Goal: Communication & Community: Answer question/provide support

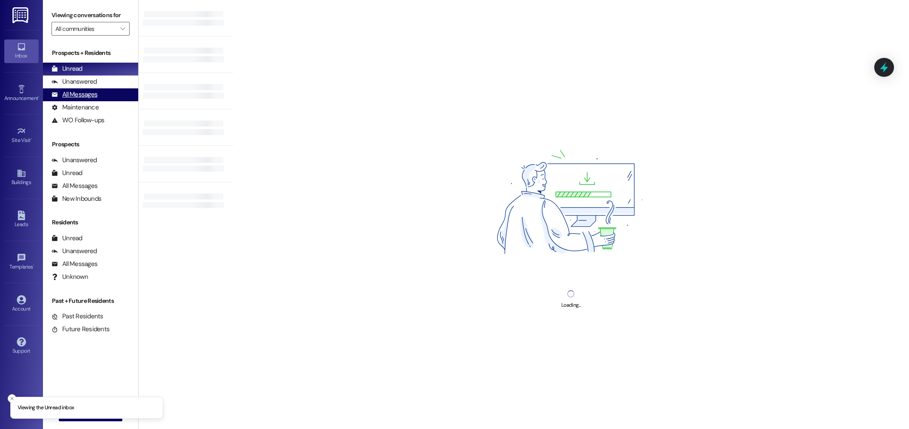
click at [74, 95] on div "All Messages" at bounding box center [75, 94] width 46 height 9
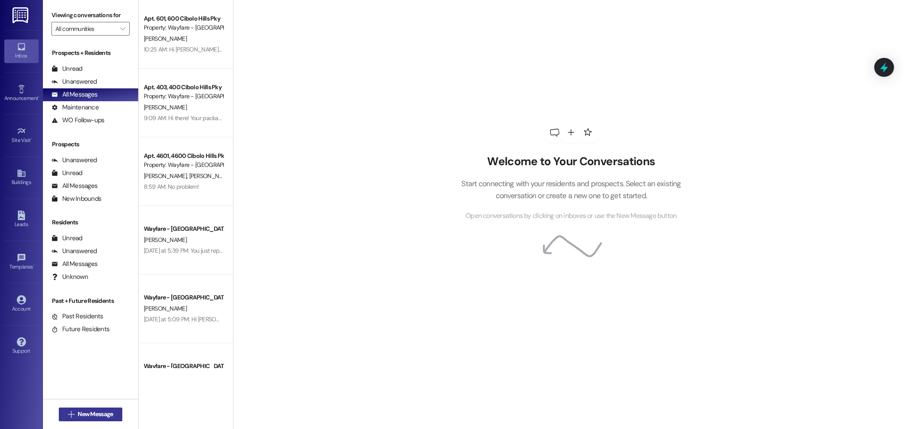
click at [85, 414] on span "New Message" at bounding box center [95, 414] width 35 height 9
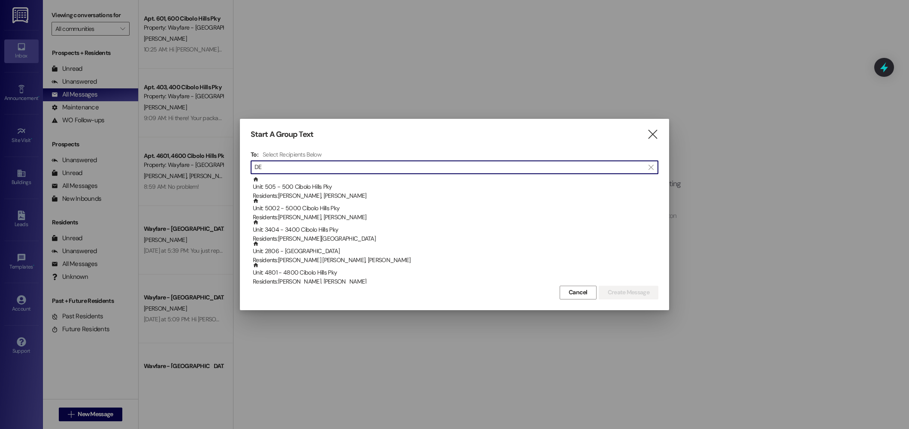
type input "D"
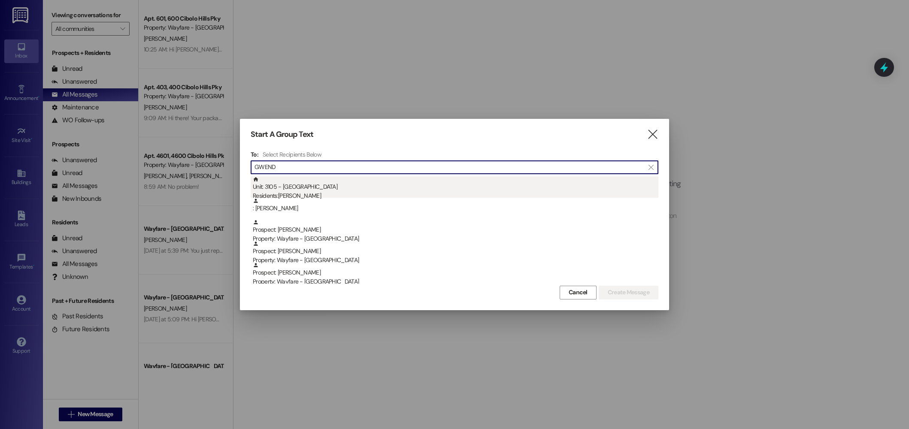
type input "GWEND"
click at [337, 182] on div "Unit: 3105 - 3100 Cibolo Hills Pky Residents: Gwendolyn Owen" at bounding box center [456, 188] width 406 height 24
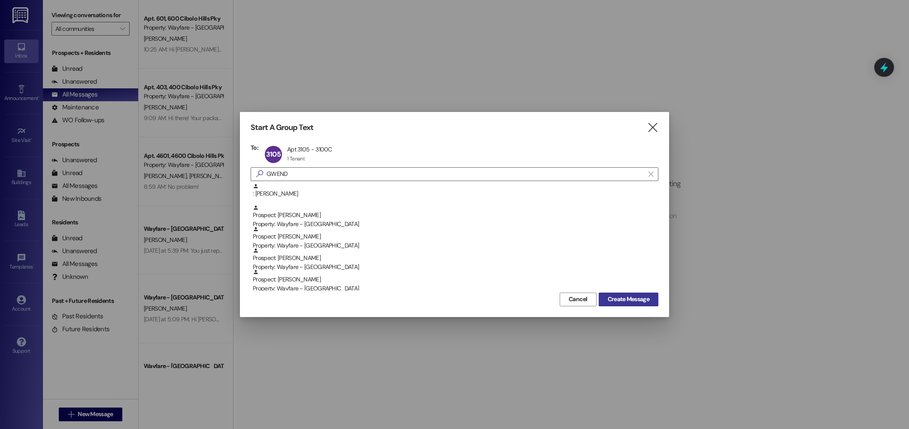
click at [622, 295] on span "Create Message" at bounding box center [629, 299] width 42 height 9
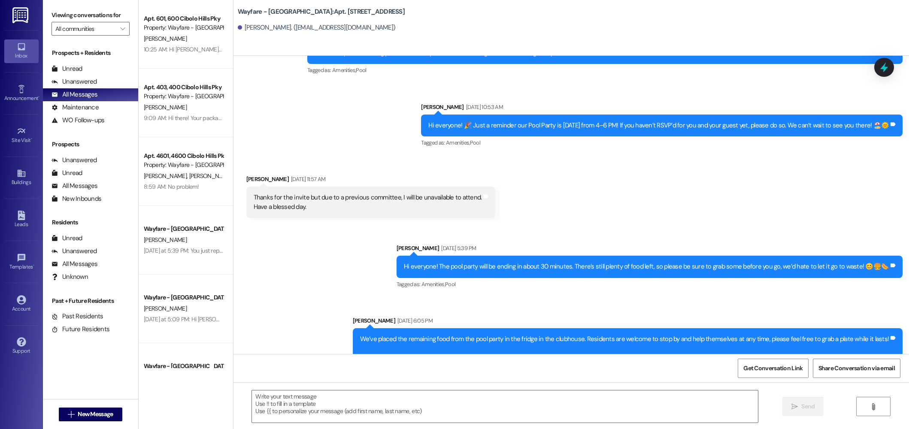
scroll to position [2325, 0]
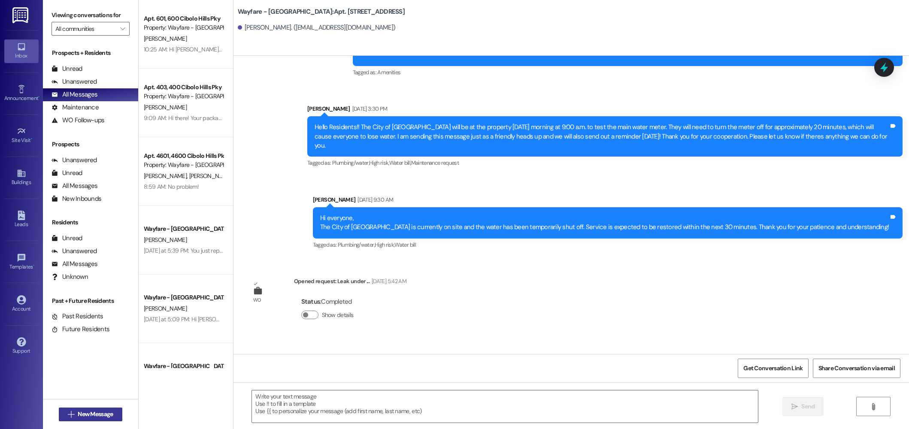
click at [93, 416] on span "New Message" at bounding box center [95, 414] width 35 height 9
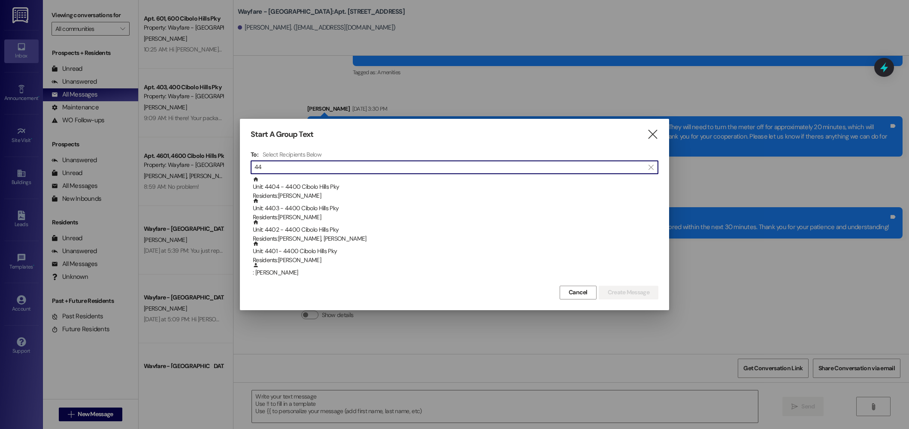
type input "4"
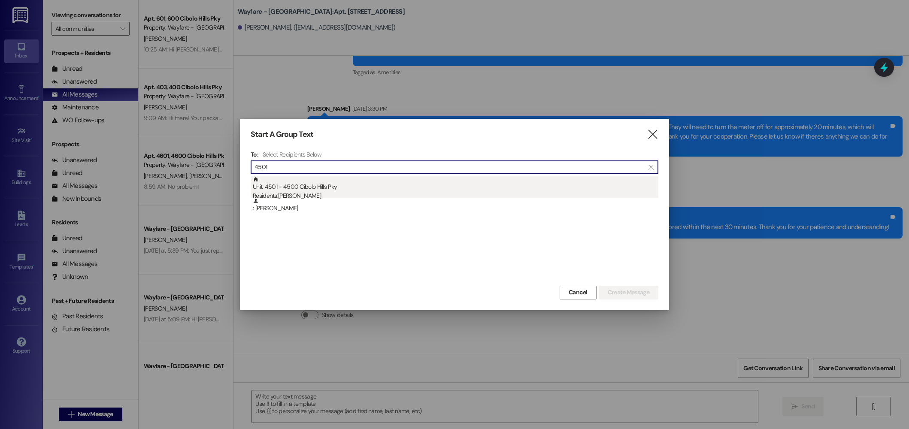
type input "4501"
click at [326, 194] on div "Residents: Marlene Beauston" at bounding box center [456, 195] width 406 height 9
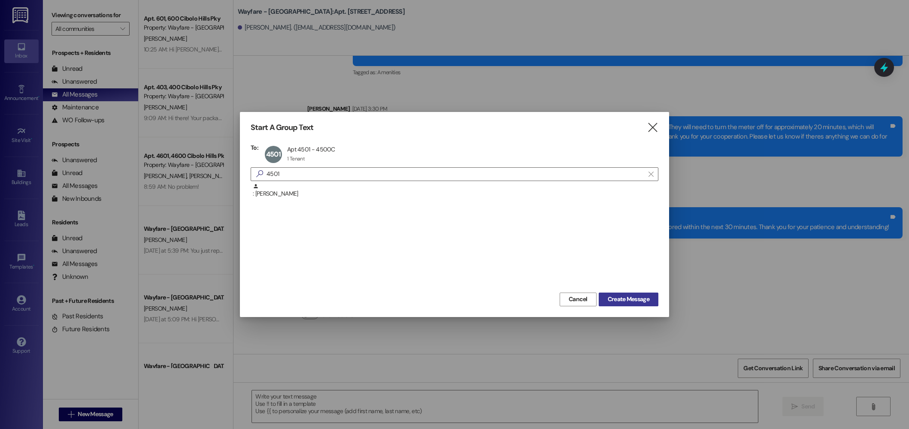
click at [638, 302] on span "Create Message" at bounding box center [629, 299] width 42 height 9
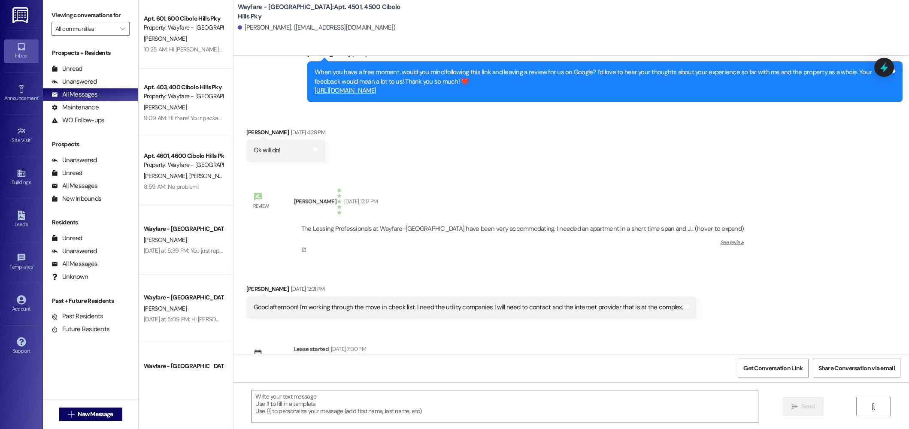
scroll to position [3221, 0]
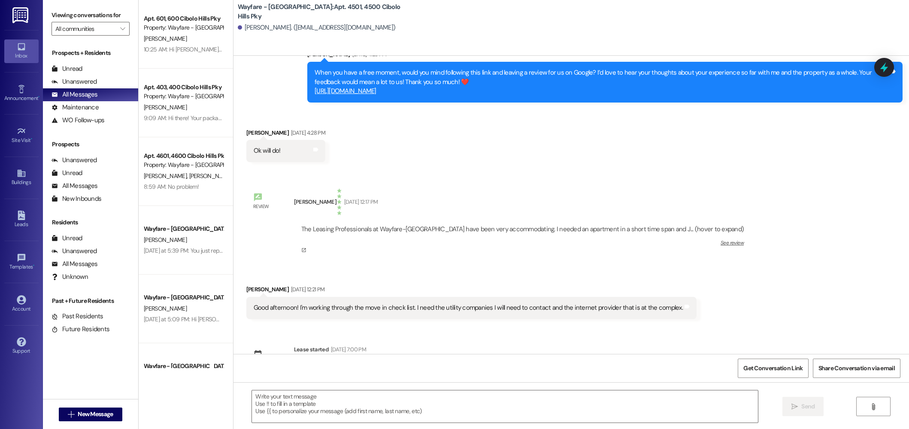
drag, startPoint x: 305, startPoint y: 88, endPoint x: 567, endPoint y: 137, distance: 267.2
click at [567, 102] on div "When you have a free moment, would you mind following this link and leaving a r…" at bounding box center [604, 82] width 595 height 40
copy div "When you have a free moment, would you mind following this link and leaving a r…"
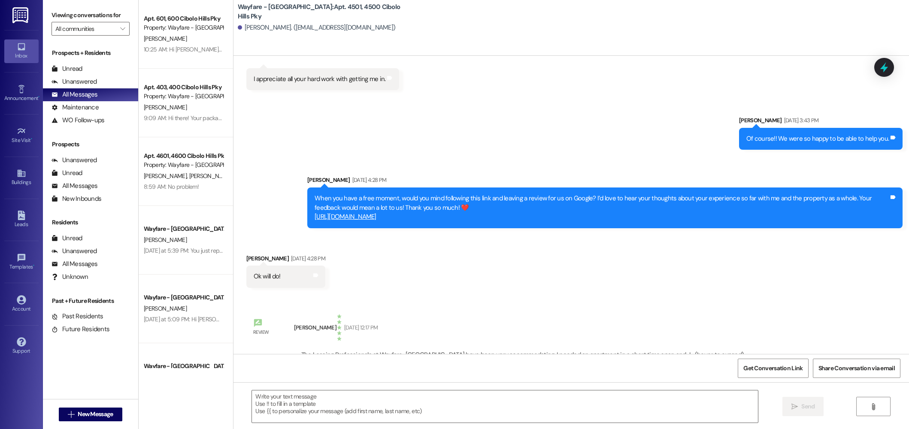
scroll to position [3094, 0]
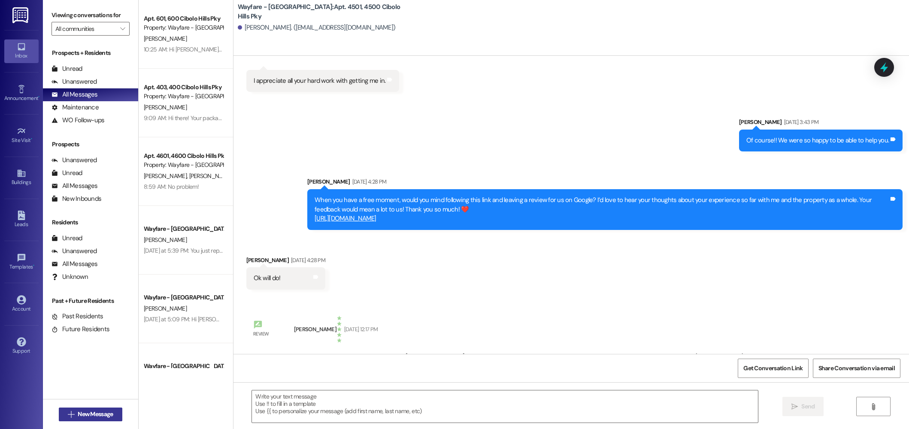
click at [103, 415] on span "New Message" at bounding box center [95, 414] width 35 height 9
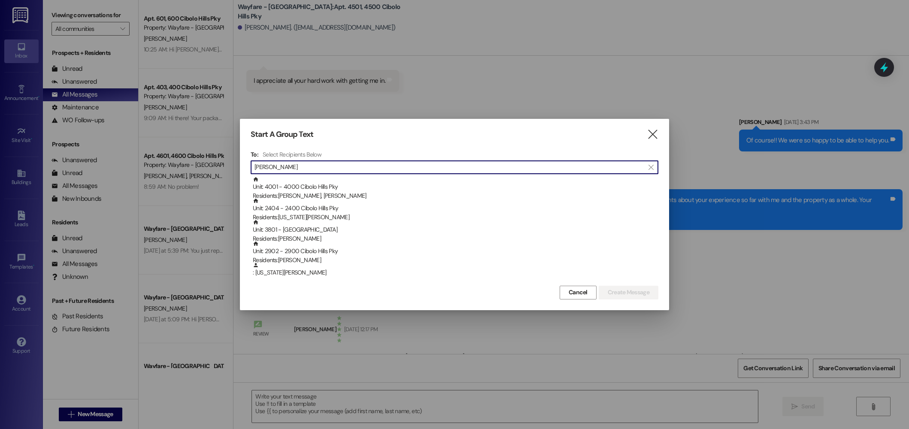
click at [322, 162] on input "MOORE" at bounding box center [450, 167] width 390 height 12
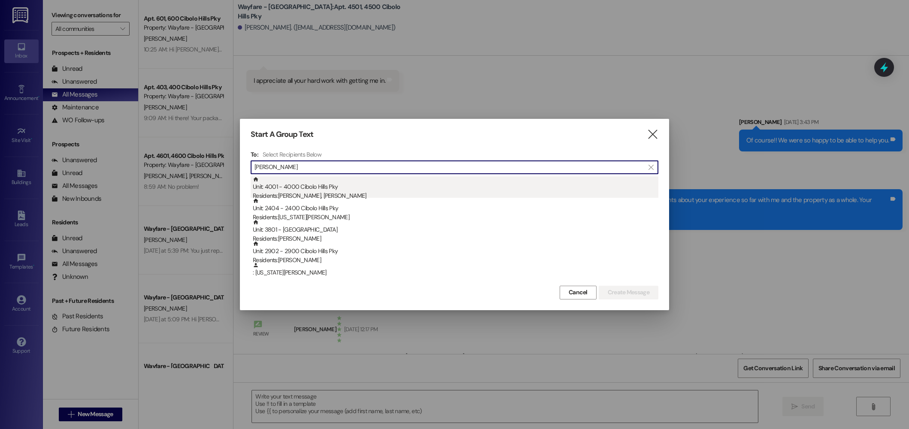
type input "MOORE"
click at [337, 185] on div "Unit: 4001 - 4000 Cibolo Hills Pky Residents: Diane Moore, Zane Summers" at bounding box center [456, 188] width 406 height 24
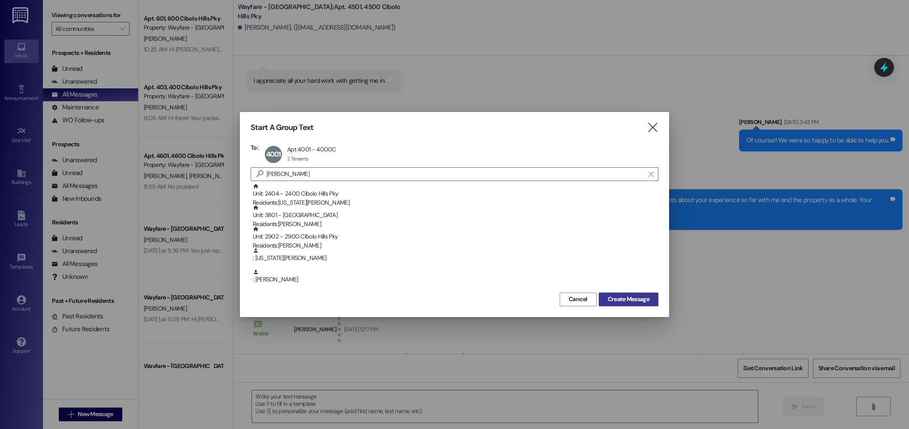
click at [645, 303] on span "Create Message" at bounding box center [629, 299] width 42 height 9
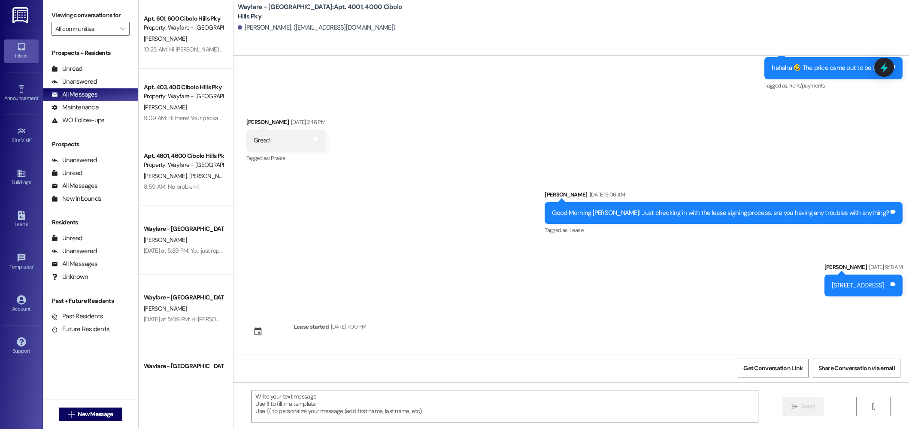
scroll to position [1752, 0]
click at [511, 403] on textarea at bounding box center [505, 407] width 506 height 32
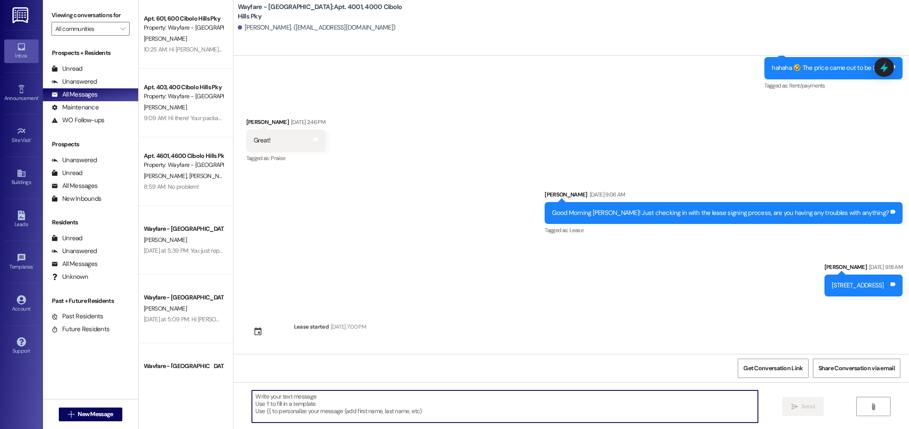
paste textarea "When you have a free moment, would you mind following this link and leaving a r…"
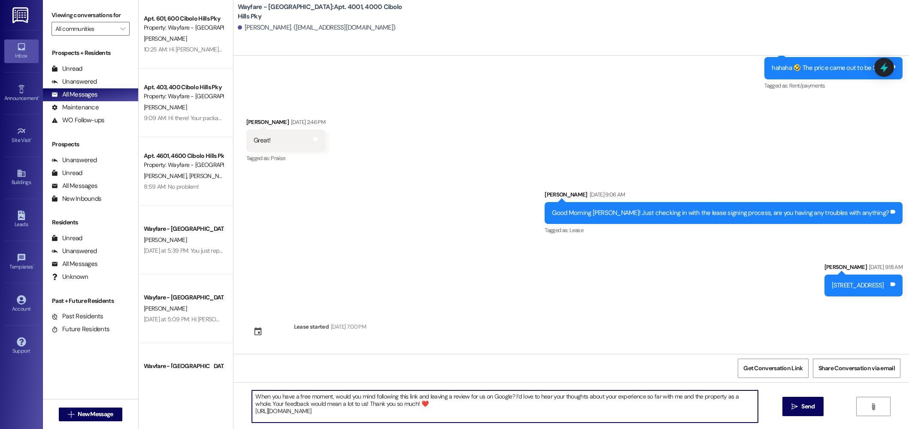
scroll to position [0, 0]
click at [252, 397] on textarea "When you have a free moment, would you mind following this link and leaving a r…" at bounding box center [505, 407] width 506 height 32
type textarea "Hi there! When you have a free moment, would you mind following this link and l…"
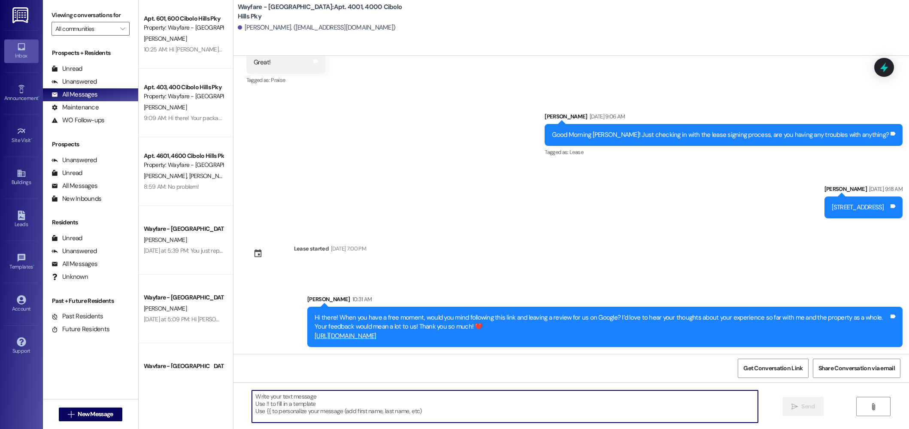
scroll to position [1848, 0]
click at [97, 416] on span "New Message" at bounding box center [95, 414] width 35 height 9
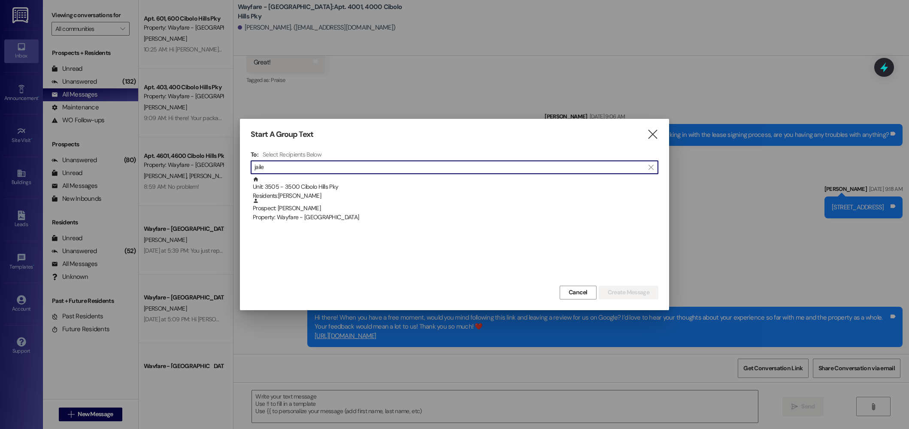
type input "jaile"
click at [313, 182] on div "Unit: 3505 - 3500 Cibolo Hills Pky Residents: Jailene Santiago" at bounding box center [456, 188] width 406 height 24
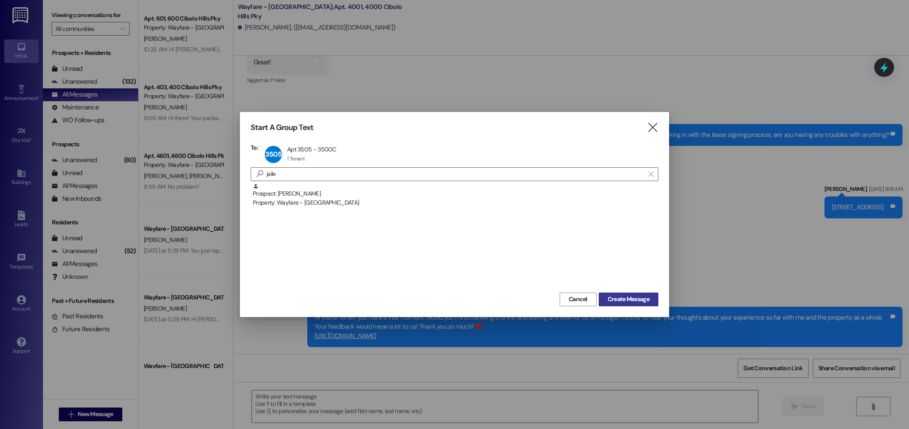
click at [640, 299] on span "Create Message" at bounding box center [629, 299] width 42 height 9
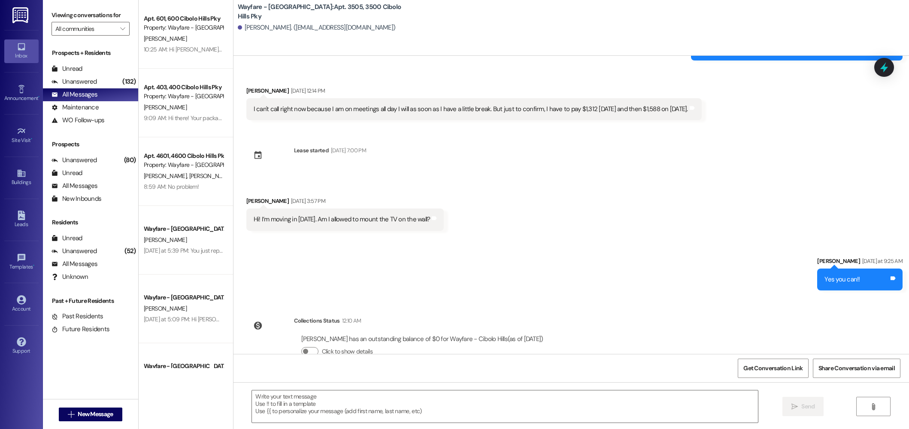
scroll to position [2672, 0]
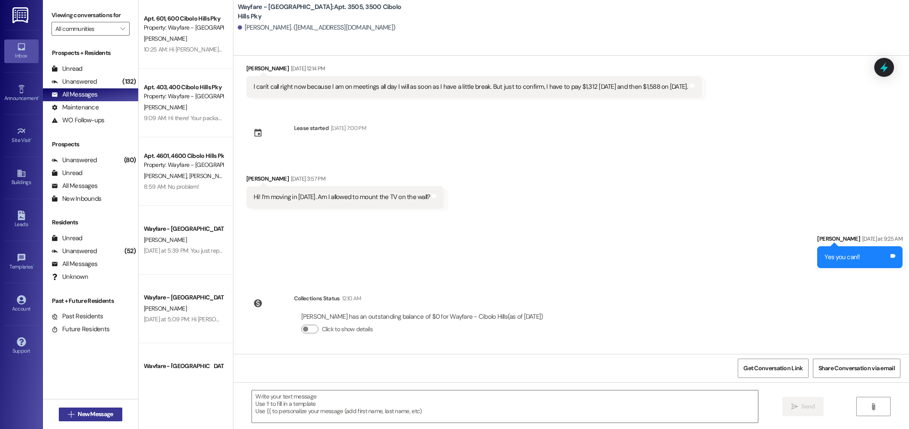
click at [70, 410] on button " New Message" at bounding box center [91, 415] width 64 height 14
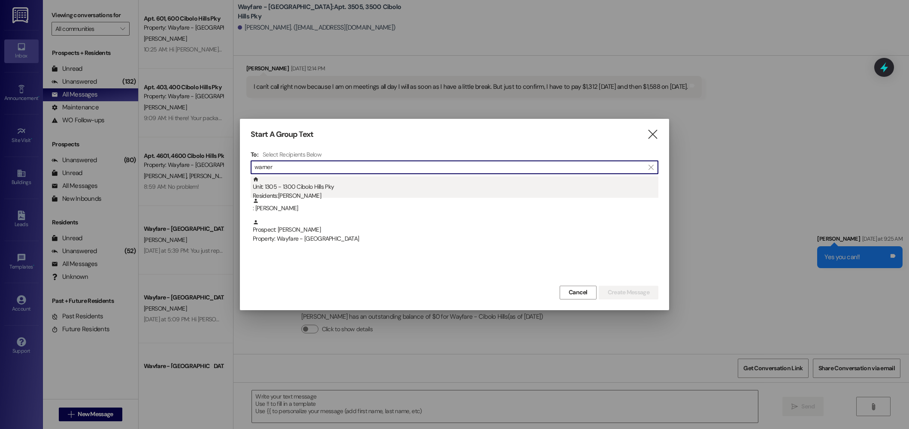
type input "warner"
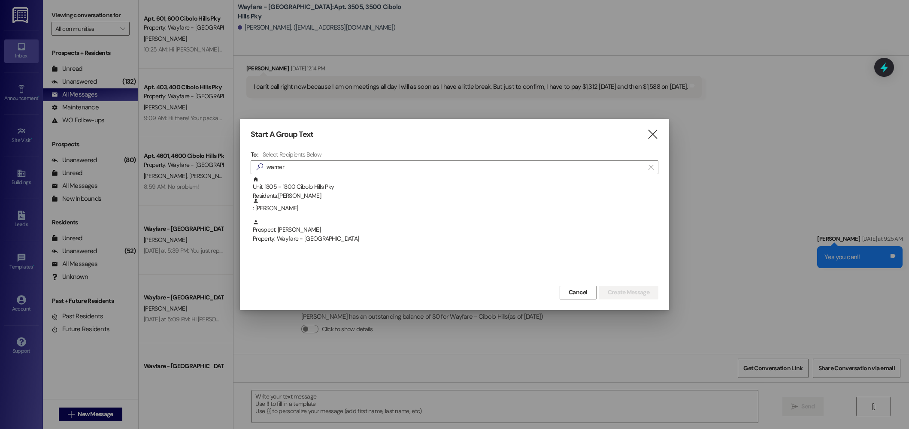
drag, startPoint x: 303, startPoint y: 183, endPoint x: 336, endPoint y: 182, distance: 32.2
click at [306, 182] on div "Unit: 1305 - 1300 Cibolo Hills Pky Residents: Whitney Warner" at bounding box center [456, 188] width 406 height 24
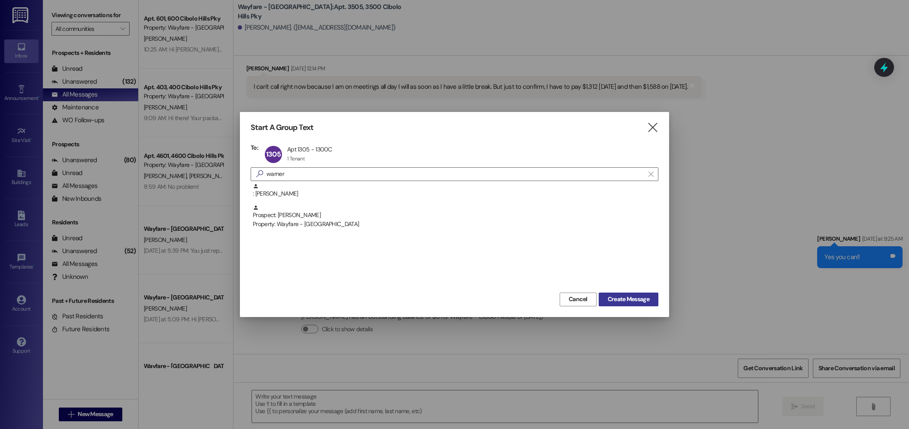
click at [643, 299] on span "Create Message" at bounding box center [629, 299] width 42 height 9
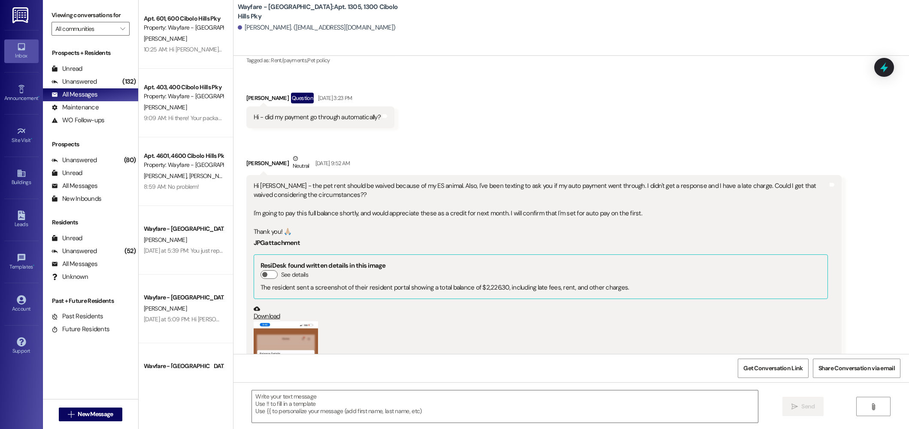
scroll to position [4177, 0]
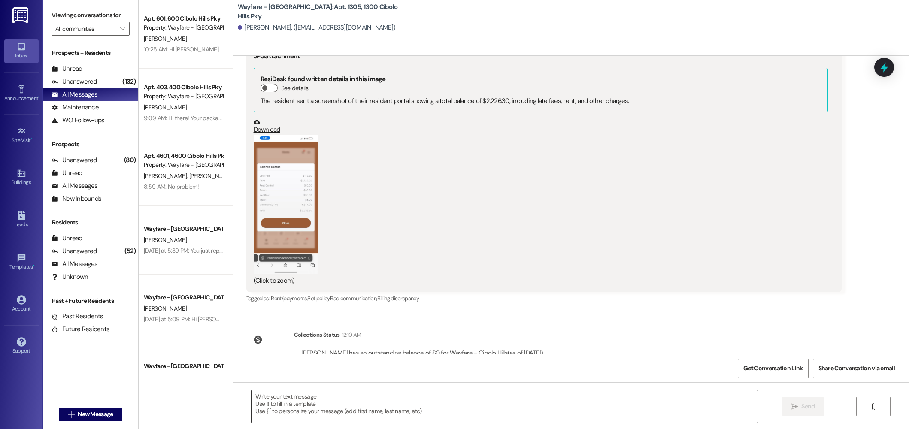
click at [301, 399] on textarea at bounding box center [505, 407] width 506 height 32
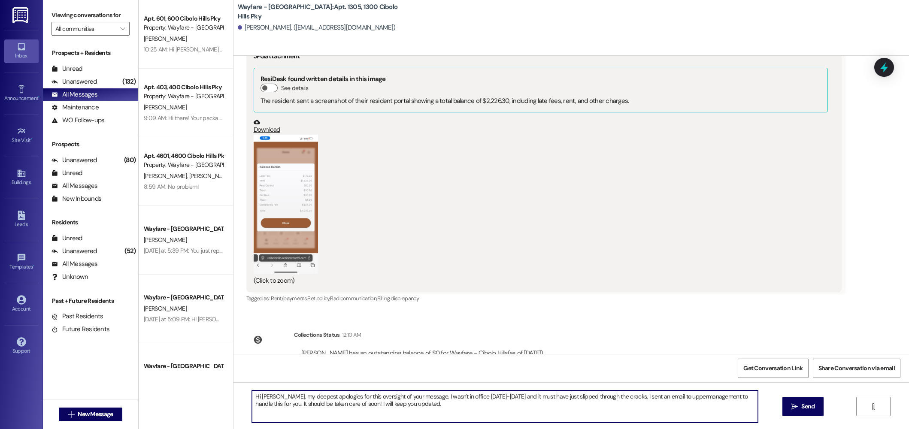
click at [720, 400] on textarea "Hi Whitney, my deepest apologies for this oversight of your message. I wasn't i…" at bounding box center [505, 407] width 506 height 32
click at [716, 413] on textarea "Hi Whitney, my deepest apologies for this oversight of your message. I wasn't i…" at bounding box center [505, 407] width 506 height 32
drag, startPoint x: 472, startPoint y: 408, endPoint x: 249, endPoint y: 396, distance: 224.0
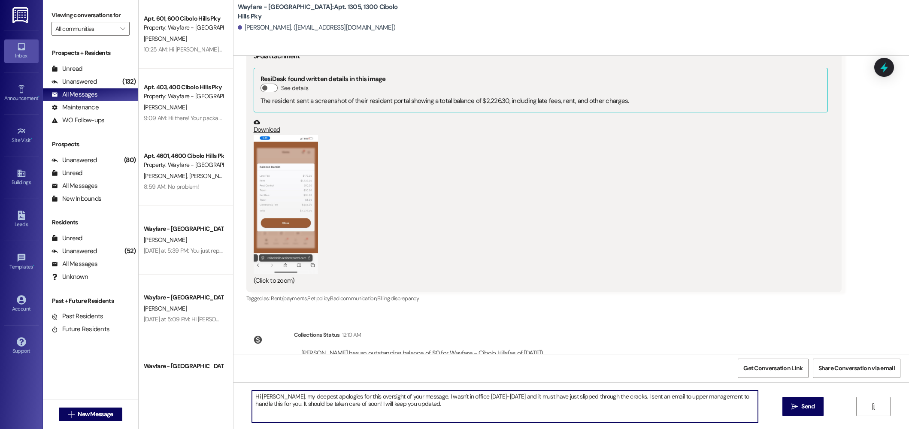
click at [234, 394] on div "Hi Whitney, my deepest apologies for this oversight of your message. I wasn't i…" at bounding box center [572, 414] width 676 height 64
type textarea "Hi Whitney, my deepest apologies for this oversight of your message. I wasn't i…"
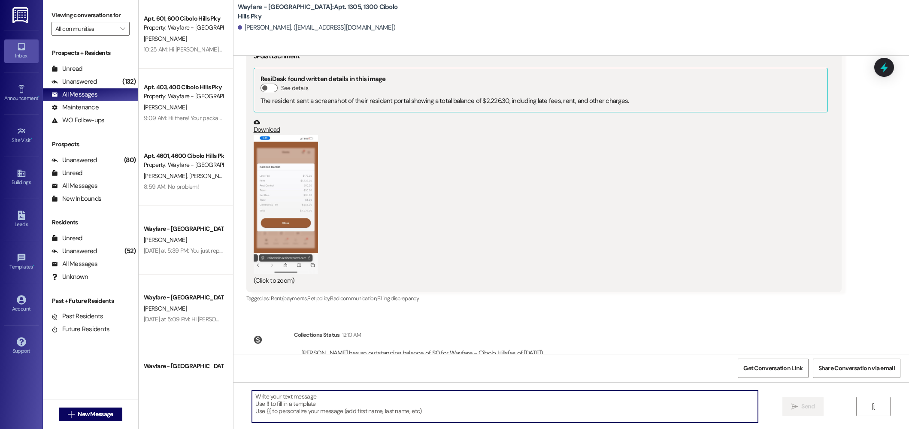
paste textarea "Hi Whitney, My sincere apologies for overlooking your message. I was out of the…"
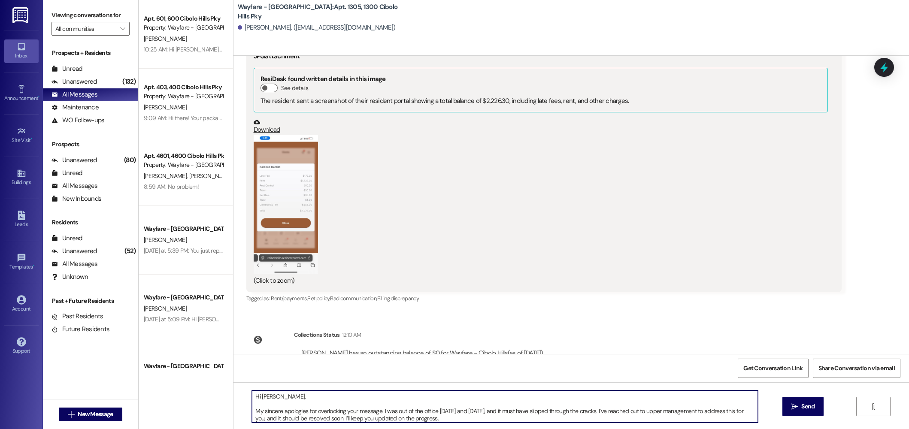
scroll to position [2, 0]
click at [344, 416] on textarea "Hi Whitney, My sincere apologies for overlooking your message. I was out of the…" at bounding box center [505, 407] width 506 height 32
click at [346, 417] on textarea "Hi Whitney, My sincere apologies for overlooking your message. I was out of the…" at bounding box center [505, 407] width 506 height 32
type textarea "Hi Whitney, My sincere apologies for overlooking your message. I was out of the…"
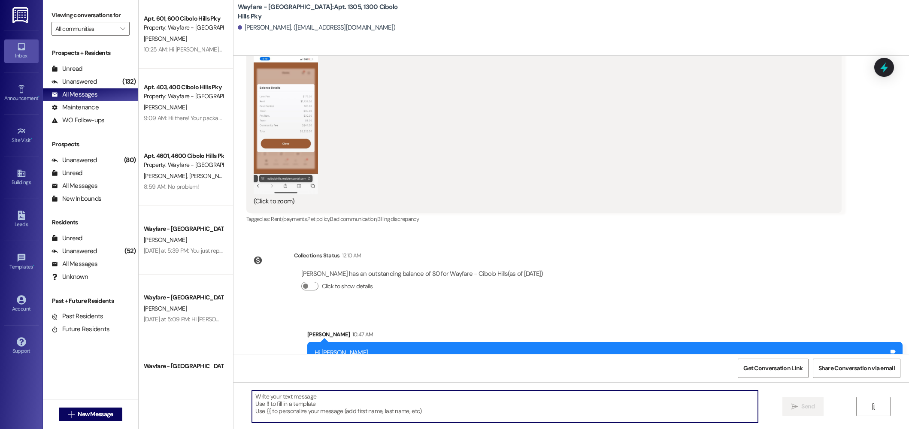
scroll to position [4264, 0]
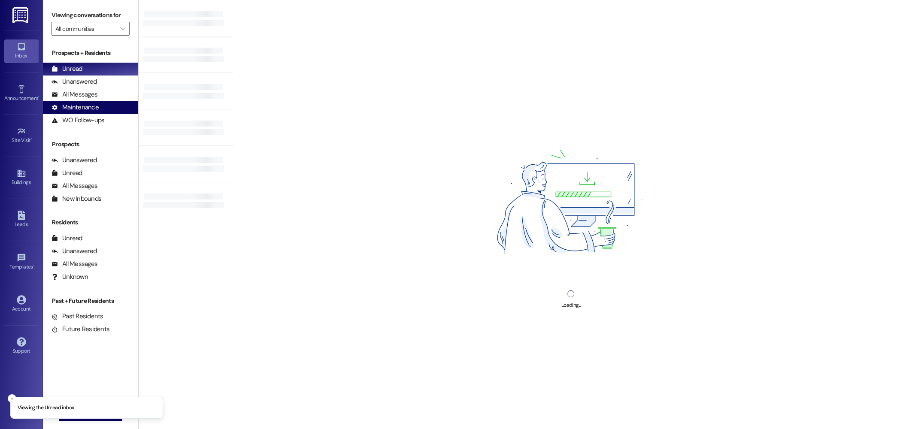
click at [68, 101] on div "Maintenance (undefined)" at bounding box center [90, 107] width 95 height 13
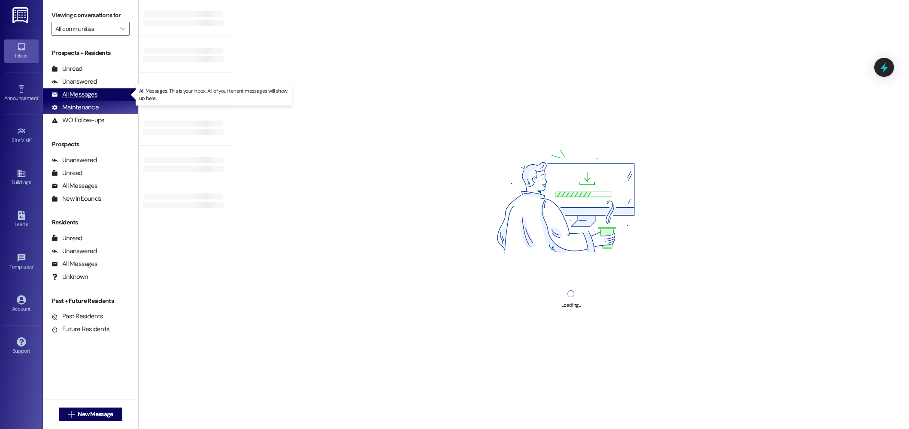
click at [73, 94] on div "All Messages" at bounding box center [75, 94] width 46 height 9
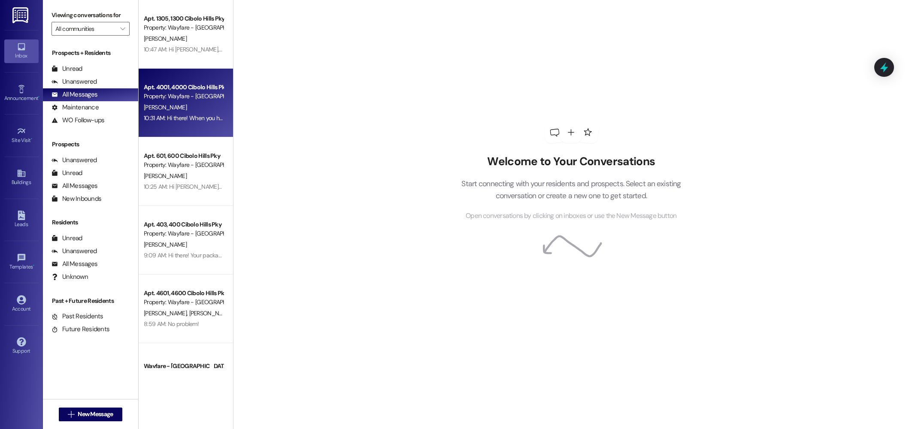
click at [171, 98] on div "Property: Wayfare - [GEOGRAPHIC_DATA]" at bounding box center [183, 96] width 79 height 9
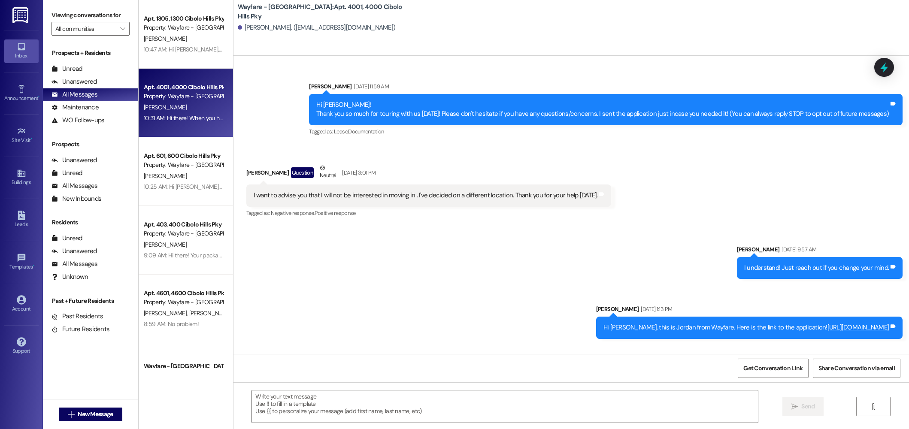
scroll to position [1848, 0]
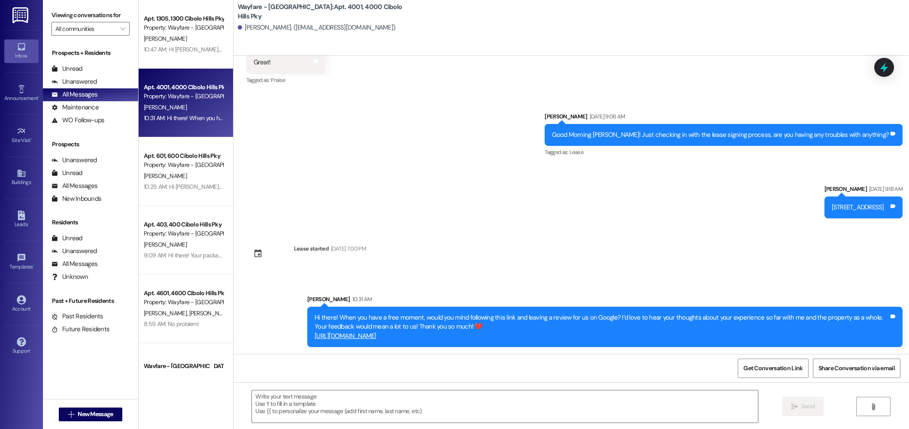
drag, startPoint x: 324, startPoint y: 342, endPoint x: 298, endPoint y: 290, distance: 58.2
click at [301, 290] on div "Sent via SMS [PERSON_NAME] 10:31 AM Hi there! When you have a free moment, woul…" at bounding box center [605, 320] width 608 height 65
copy div "Hi there! When you have a free moment, would you mind following this link and l…"
click at [71, 416] on span " New Message" at bounding box center [90, 414] width 49 height 9
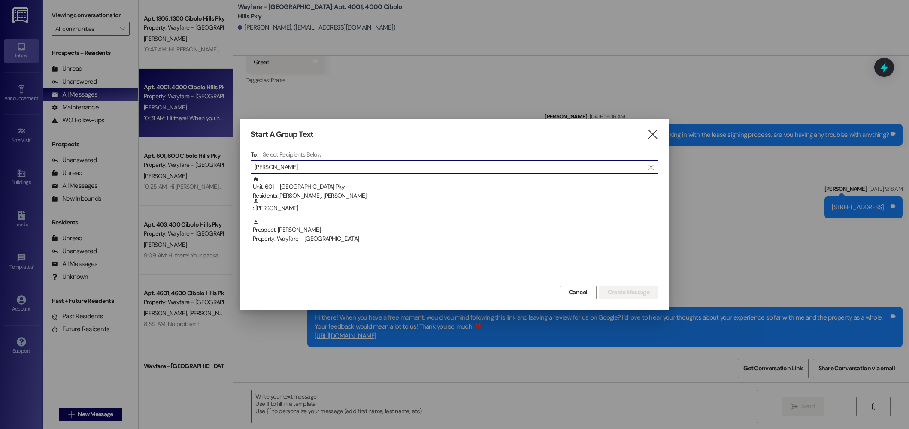
type input "[PERSON_NAME]"
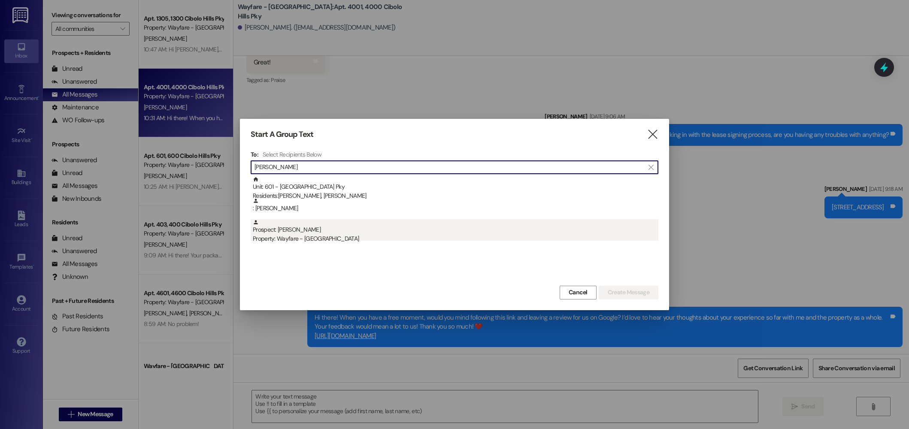
drag, startPoint x: 358, startPoint y: 245, endPoint x: 357, endPoint y: 240, distance: 4.9
click at [358, 244] on div "Unit: 601 - [GEOGRAPHIC_DATA] Pky Residents: [PERSON_NAME], [PERSON_NAME] : [PE…" at bounding box center [455, 229] width 408 height 107
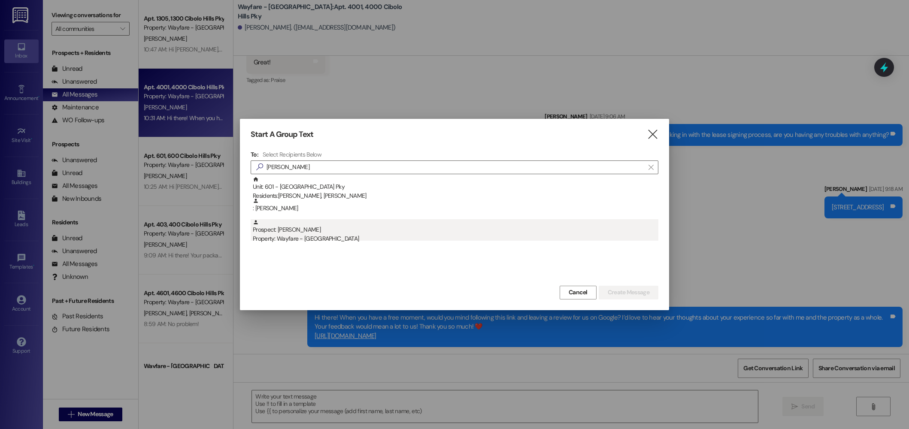
click at [355, 237] on div "Property: Wayfare - [GEOGRAPHIC_DATA]" at bounding box center [456, 238] width 406 height 9
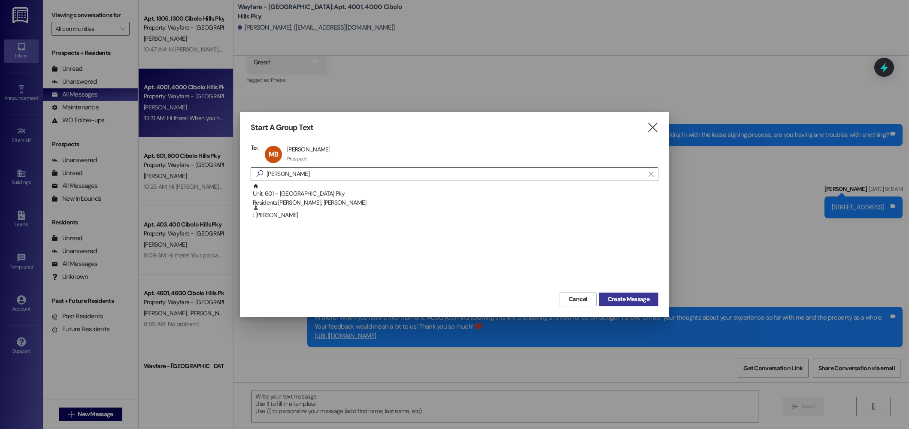
click at [622, 298] on span "Create Message" at bounding box center [629, 299] width 42 height 9
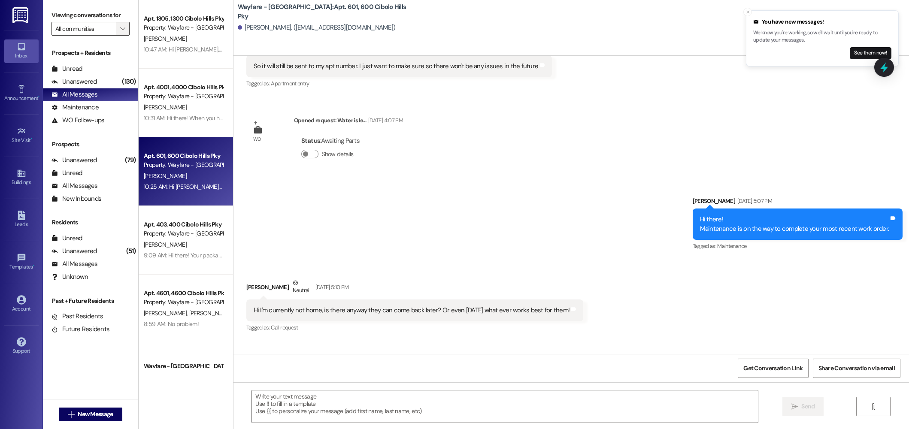
scroll to position [2868, 0]
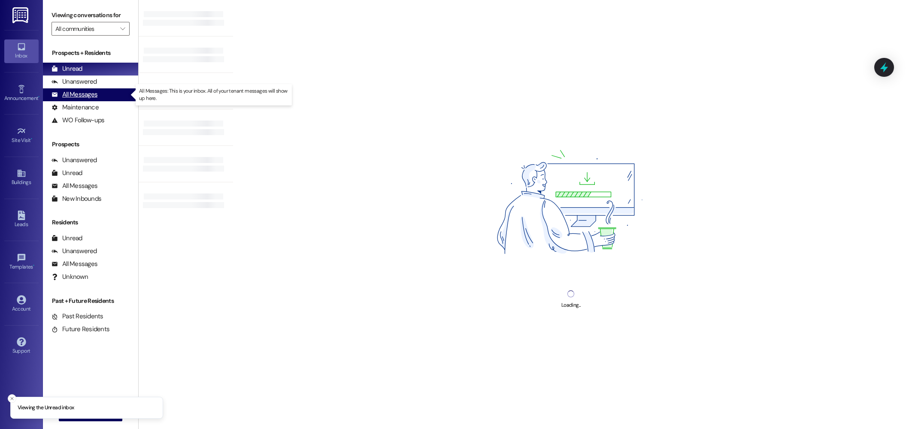
click at [89, 97] on div "All Messages" at bounding box center [75, 94] width 46 height 9
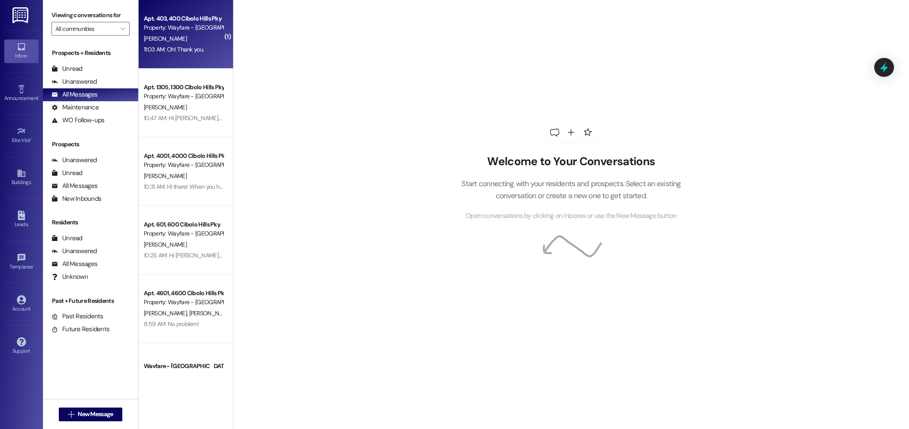
click at [179, 46] on div "11:03 AM: Oh! Thank you. 11:03 AM: Oh! Thank you." at bounding box center [174, 50] width 60 height 8
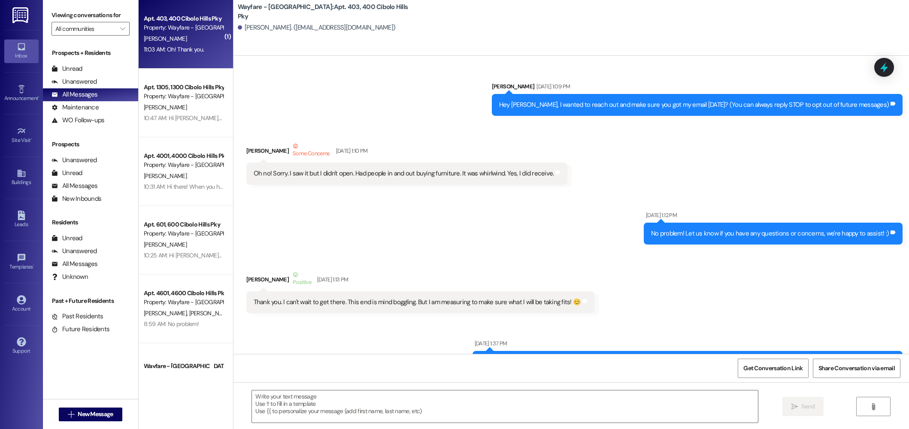
scroll to position [23522, 0]
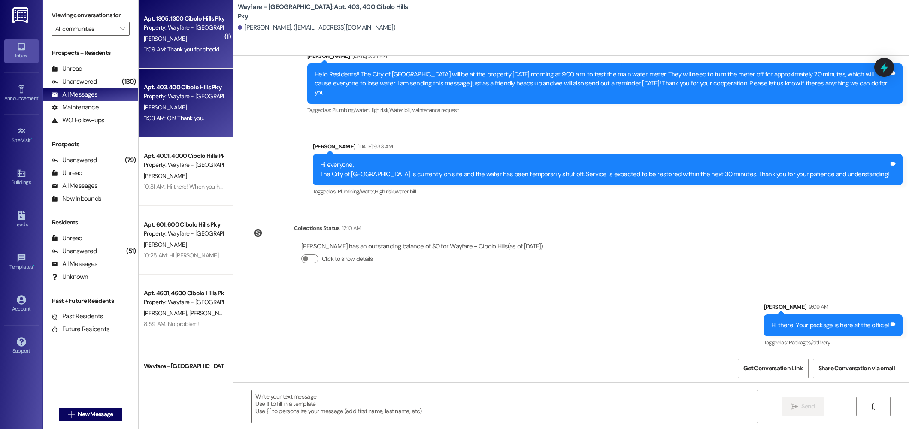
click at [188, 30] on div "Property: Wayfare - [GEOGRAPHIC_DATA]" at bounding box center [183, 27] width 79 height 9
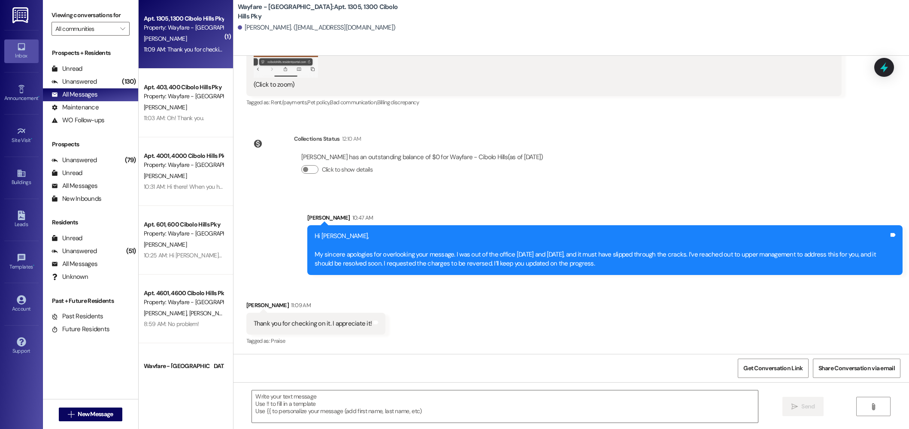
scroll to position [4336, 0]
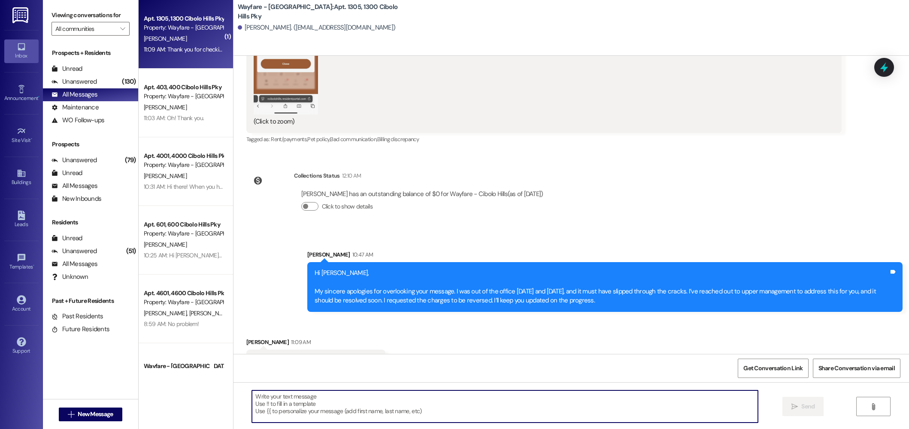
click at [377, 406] on textarea at bounding box center [505, 407] width 506 height 32
type textarea "everything is all done! You should see the credit on your account."
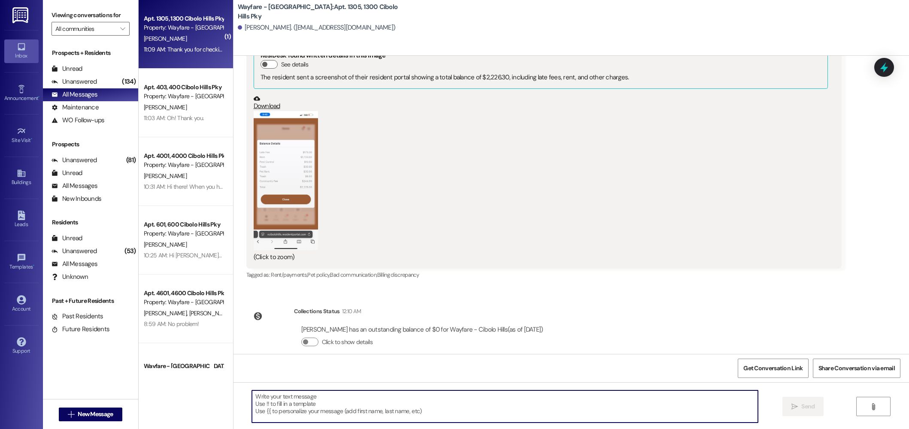
scroll to position [4456, 0]
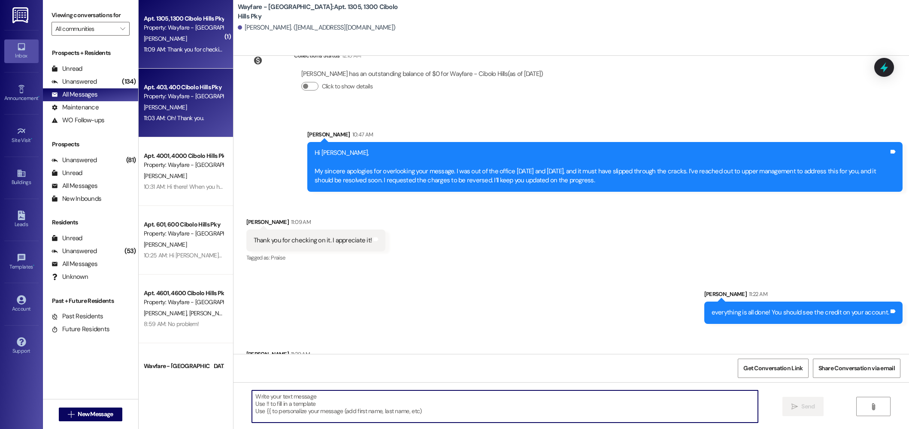
click at [167, 107] on div "[PERSON_NAME]" at bounding box center [183, 107] width 81 height 11
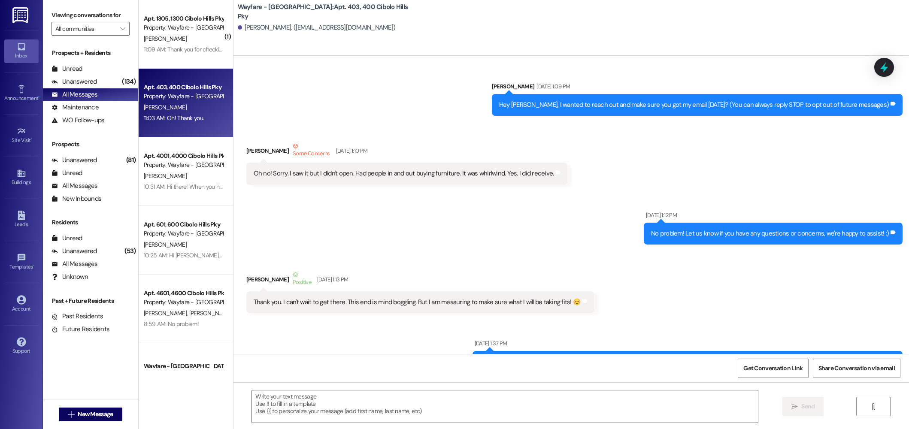
scroll to position [23522, 0]
